Goal: Transaction & Acquisition: Purchase product/service

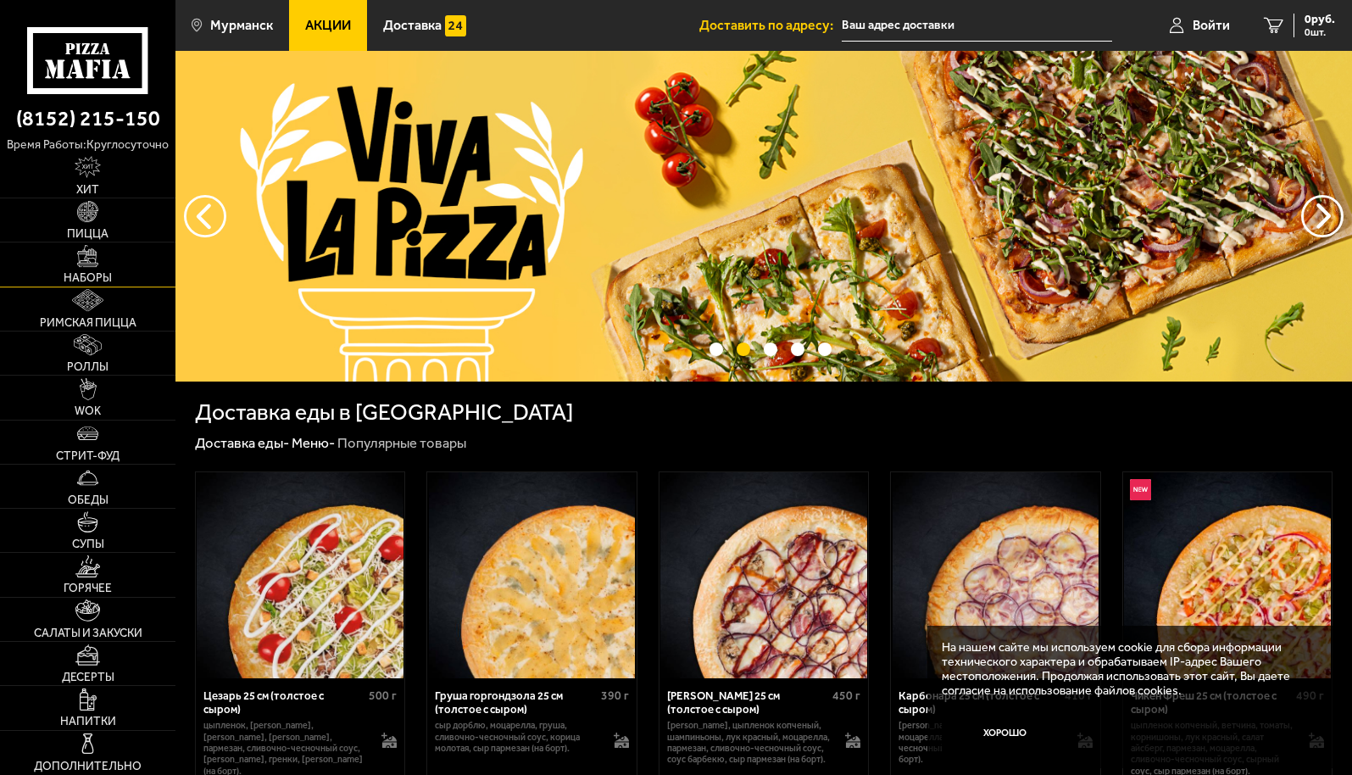
click at [87, 265] on img at bounding box center [88, 256] width 22 height 22
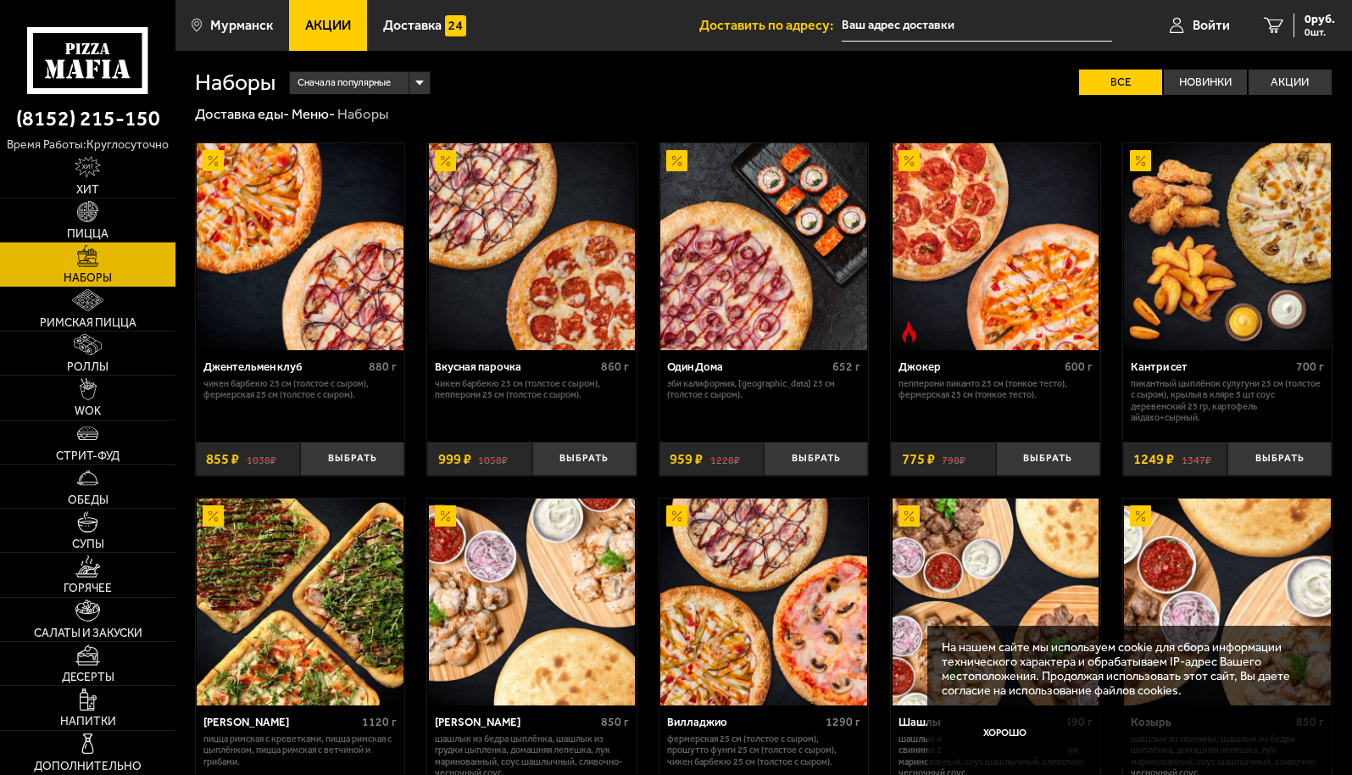
click at [319, 19] on span "Акции" at bounding box center [328, 26] width 46 height 14
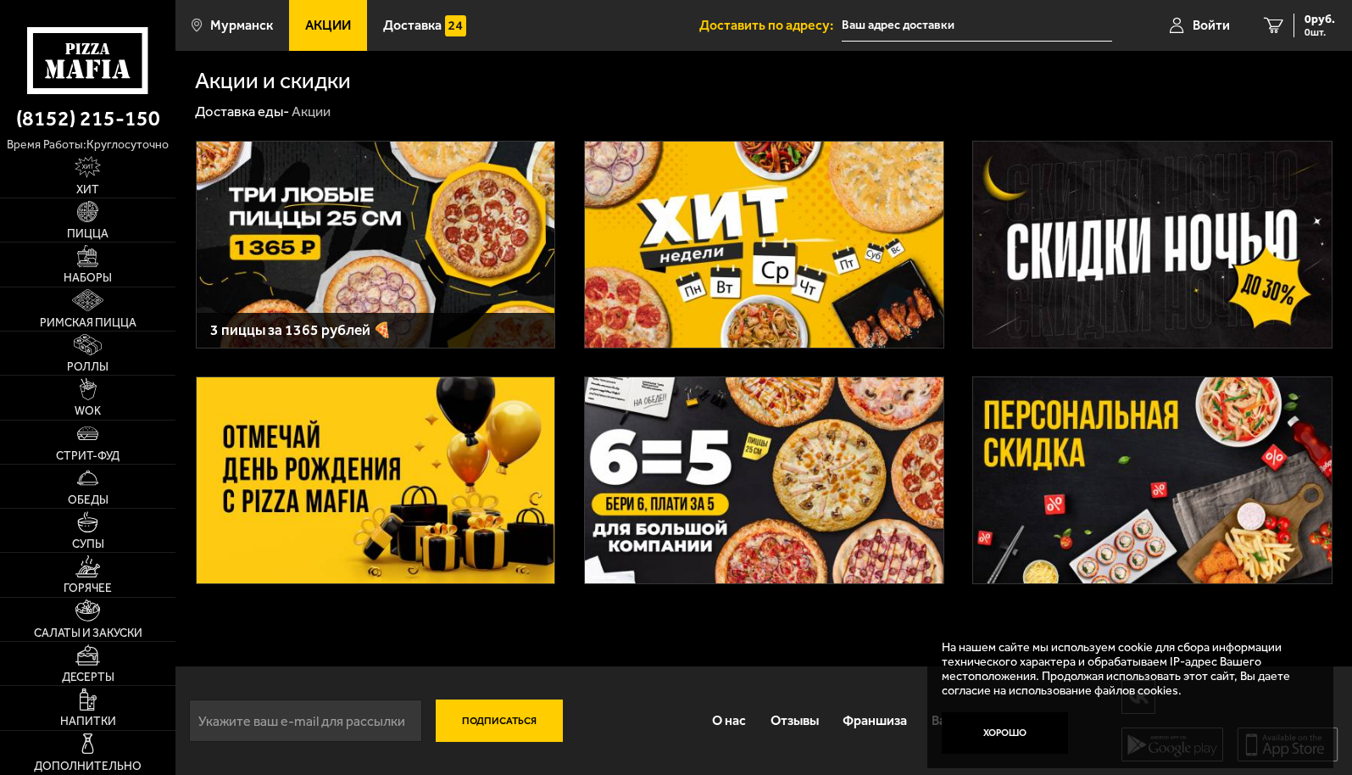
click at [317, 248] on img at bounding box center [376, 245] width 359 height 206
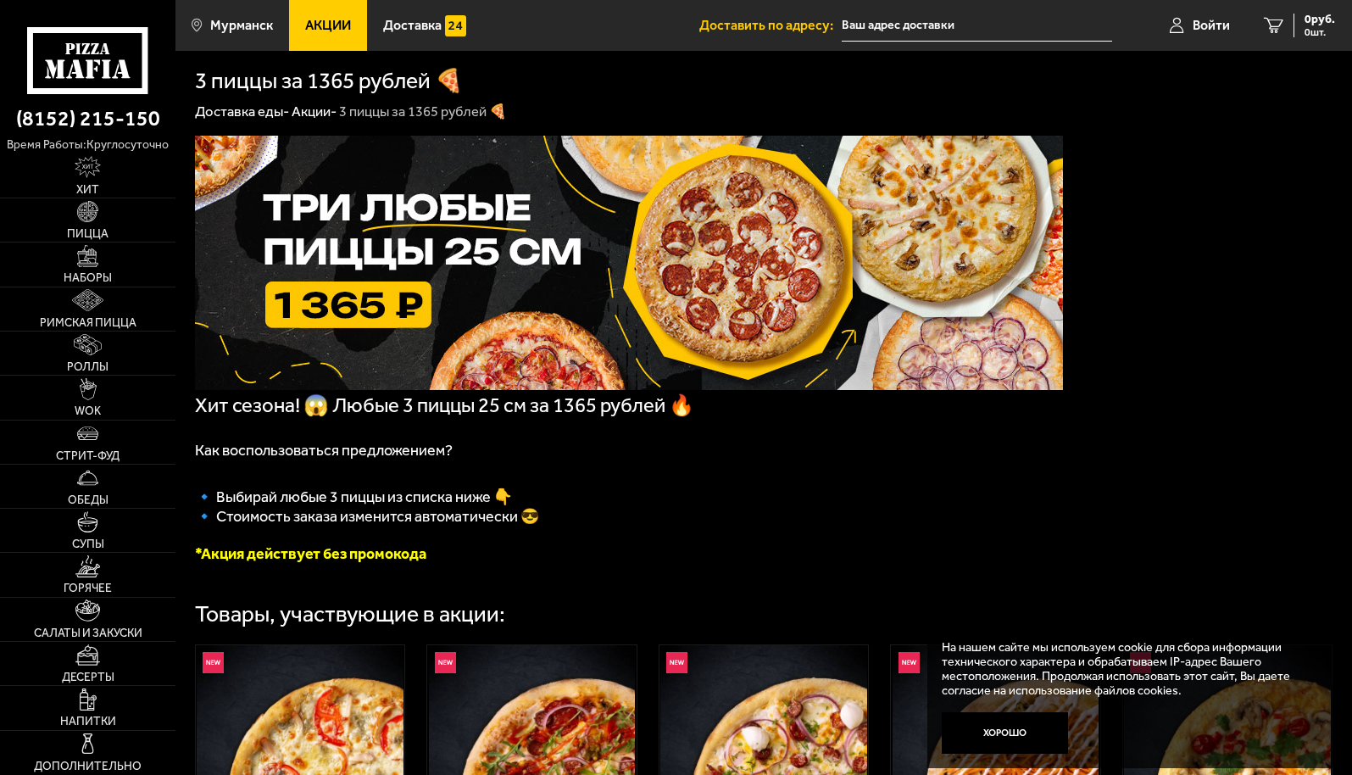
click at [324, 34] on link "Акции" at bounding box center [328, 25] width 78 height 51
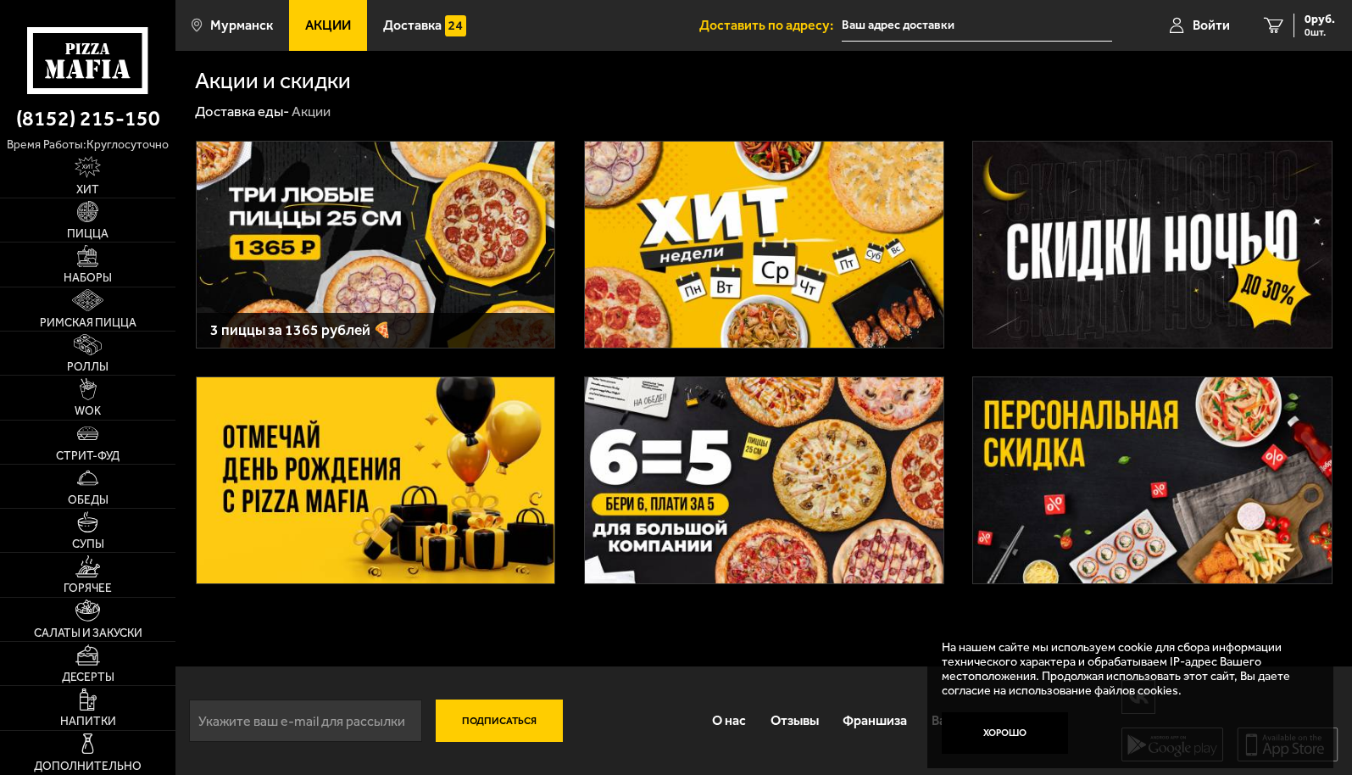
click at [789, 239] on img at bounding box center [764, 245] width 359 height 206
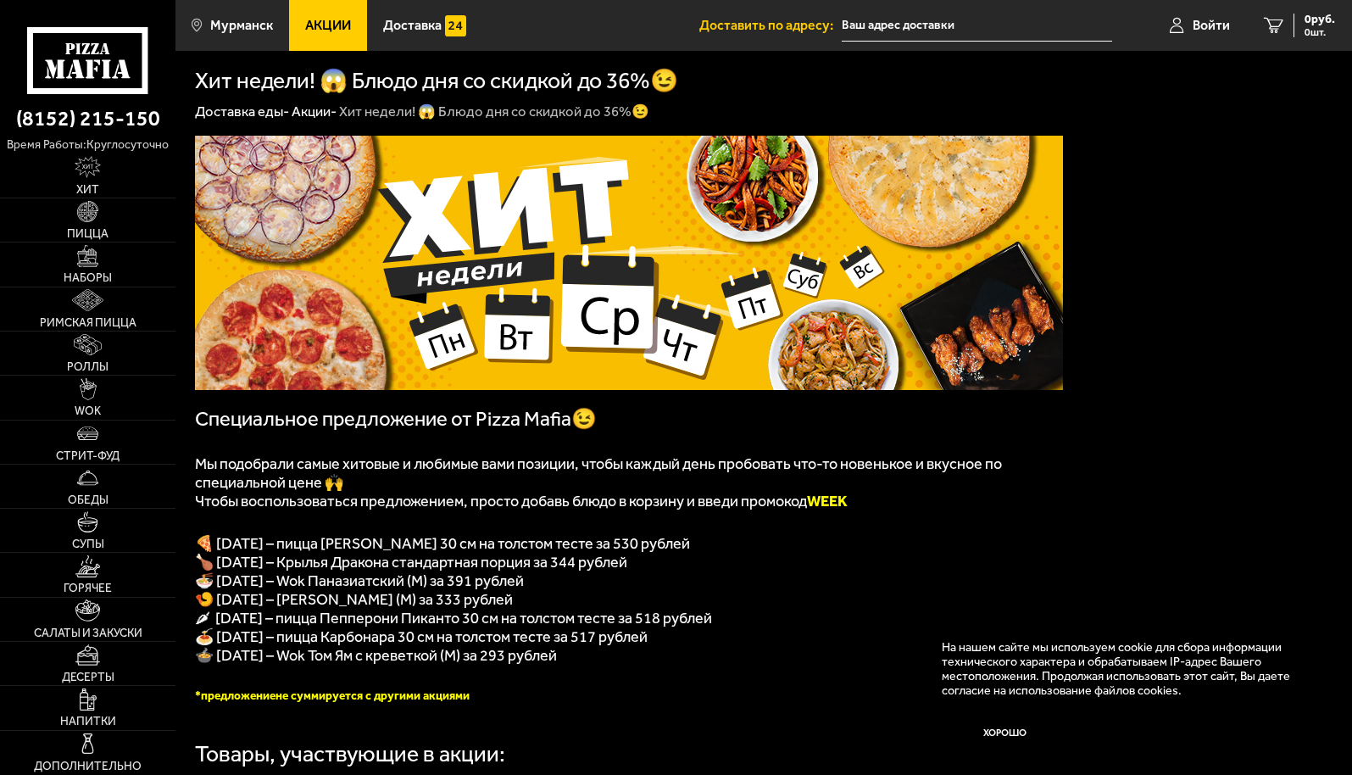
click at [343, 30] on span "Акции" at bounding box center [328, 26] width 46 height 14
